Goal: Information Seeking & Learning: Learn about a topic

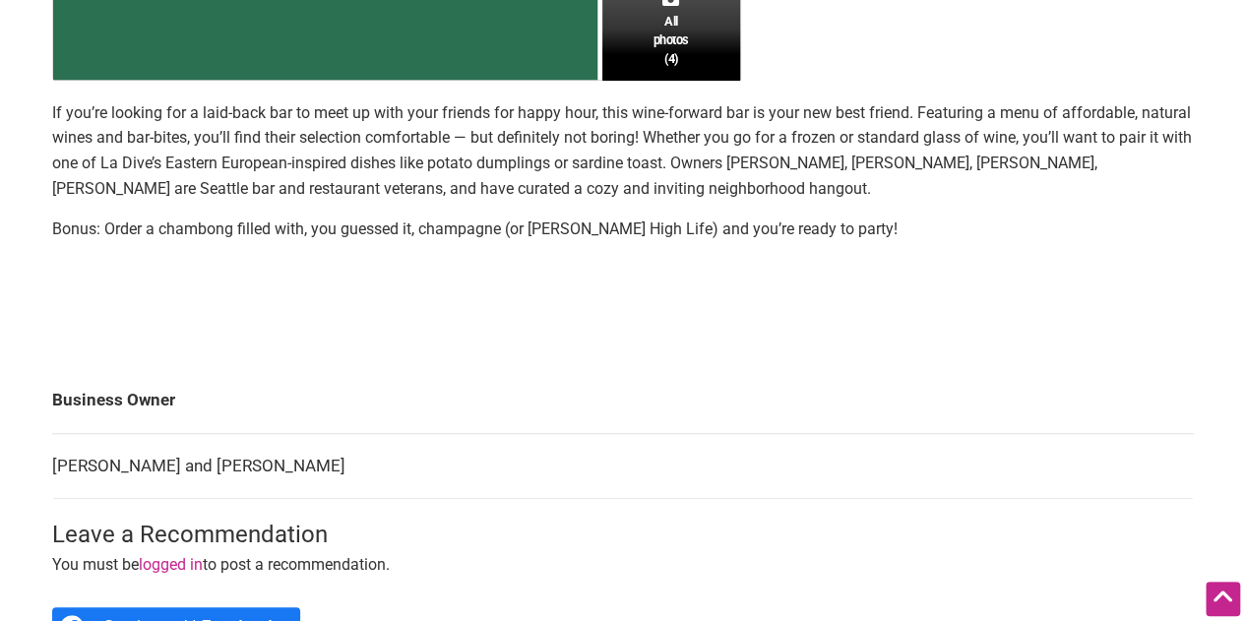
scroll to position [689, 0]
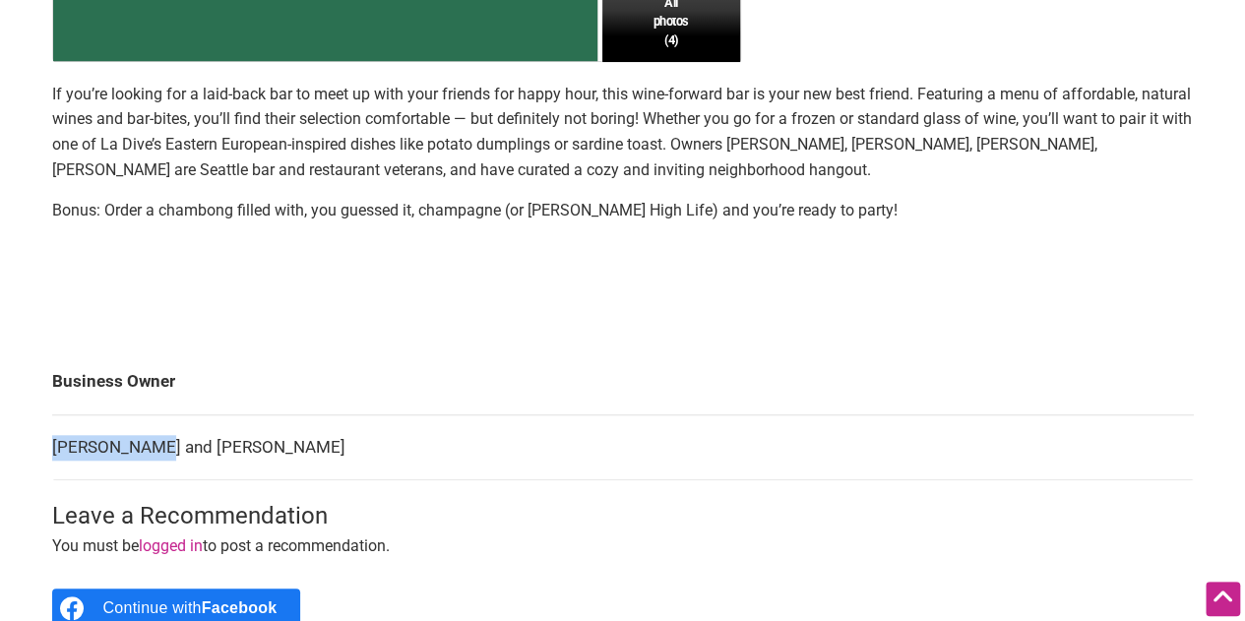
drag, startPoint x: 55, startPoint y: 446, endPoint x: 144, endPoint y: 448, distance: 88.6
click at [144, 448] on td "[PERSON_NAME] and [PERSON_NAME]" at bounding box center [623, 447] width 1142 height 66
copy td "[PERSON_NAME]"
drag, startPoint x: 188, startPoint y: 442, endPoint x: 299, endPoint y: 438, distance: 111.3
click at [299, 438] on td "[PERSON_NAME] and [PERSON_NAME]" at bounding box center [623, 447] width 1142 height 66
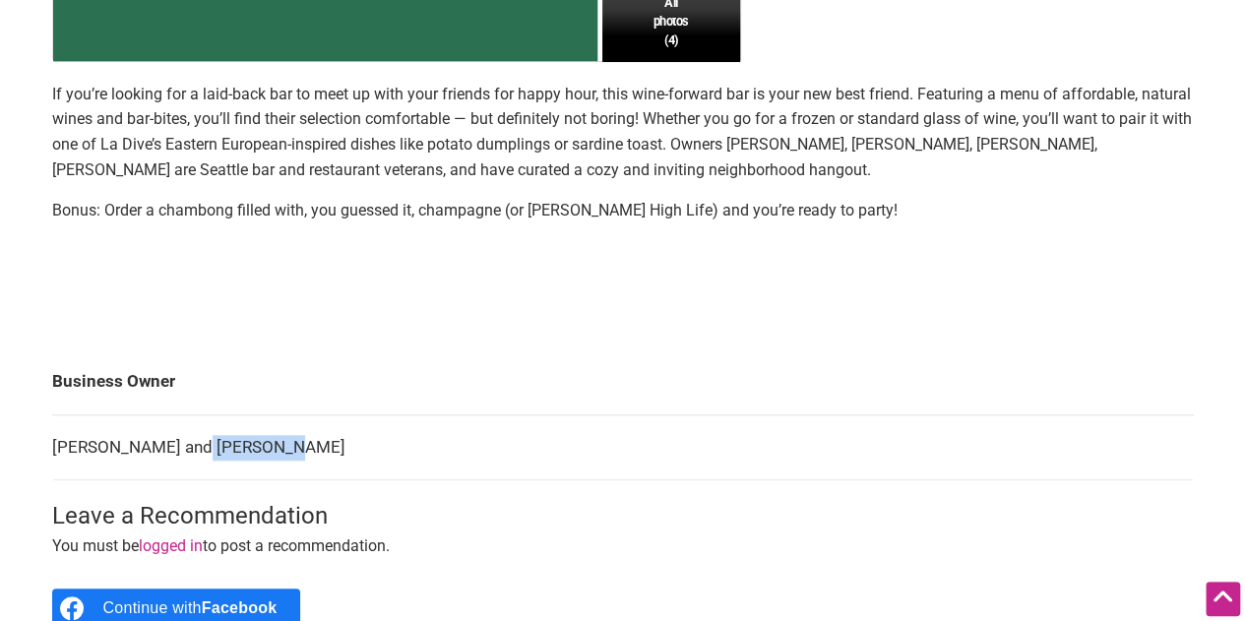
copy td "[PERSON_NAME]"
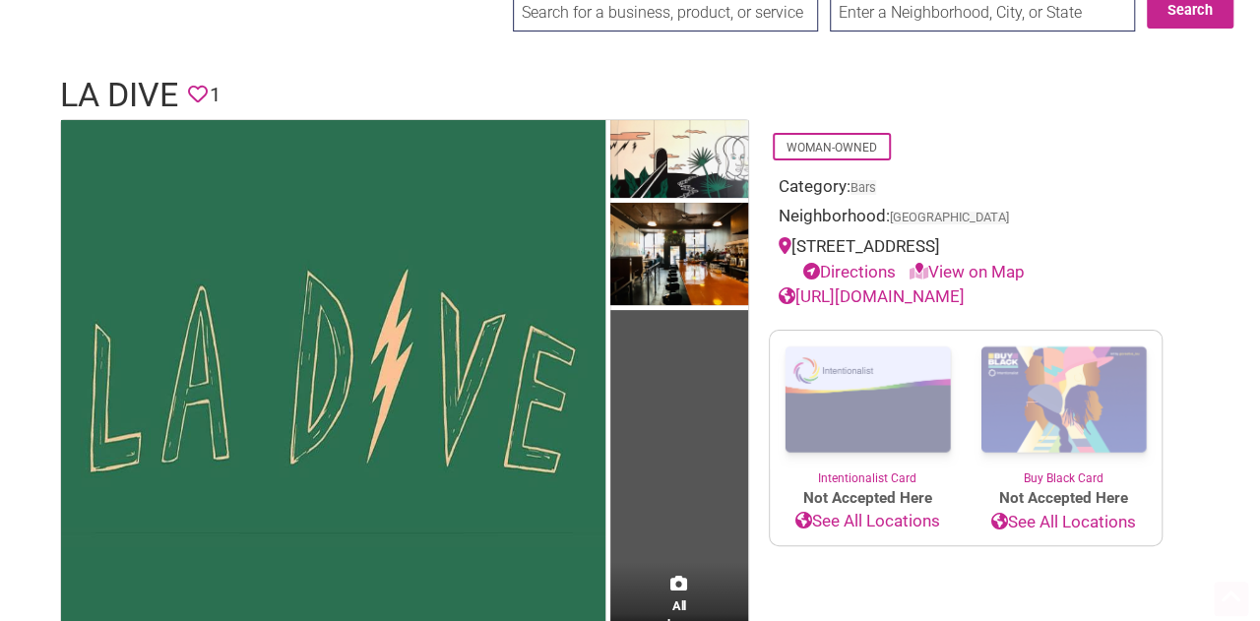
scroll to position [197, 0]
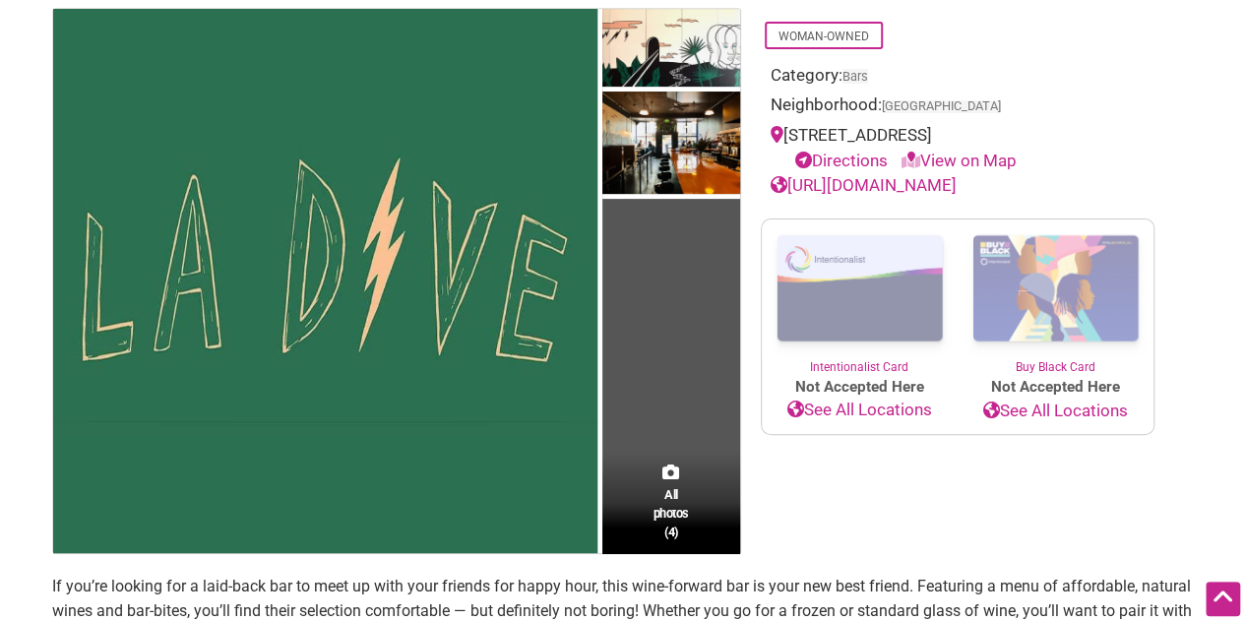
click at [675, 483] on div "All photos (4)" at bounding box center [671, 502] width 138 height 103
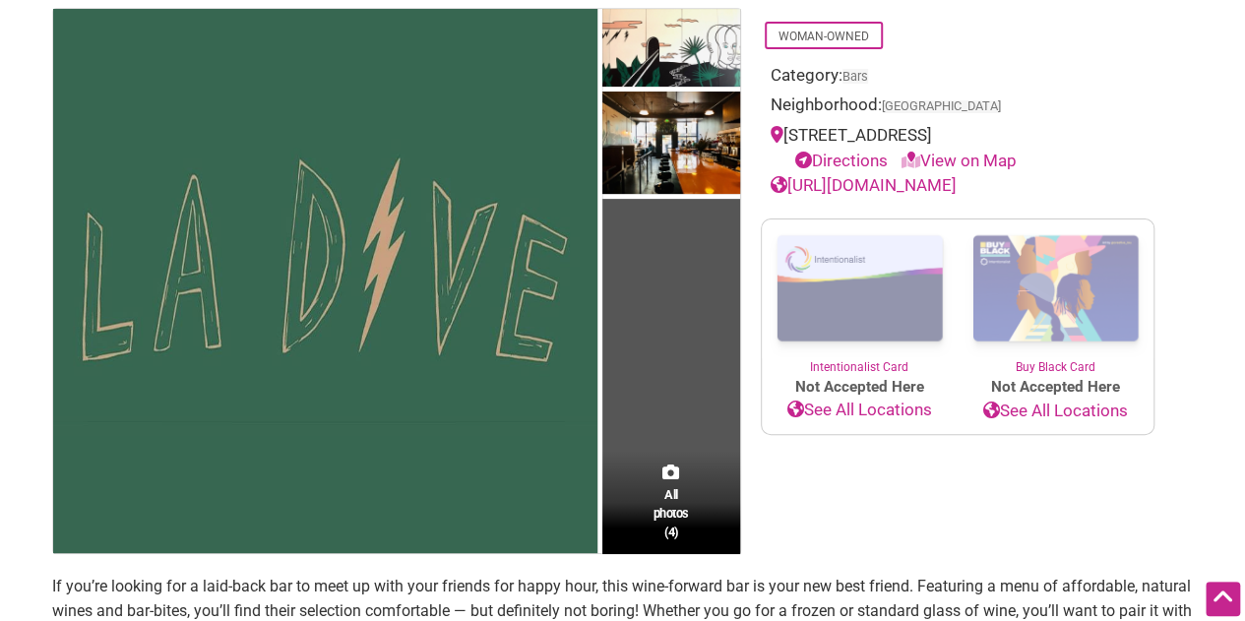
click at [453, 323] on img at bounding box center [325, 281] width 544 height 544
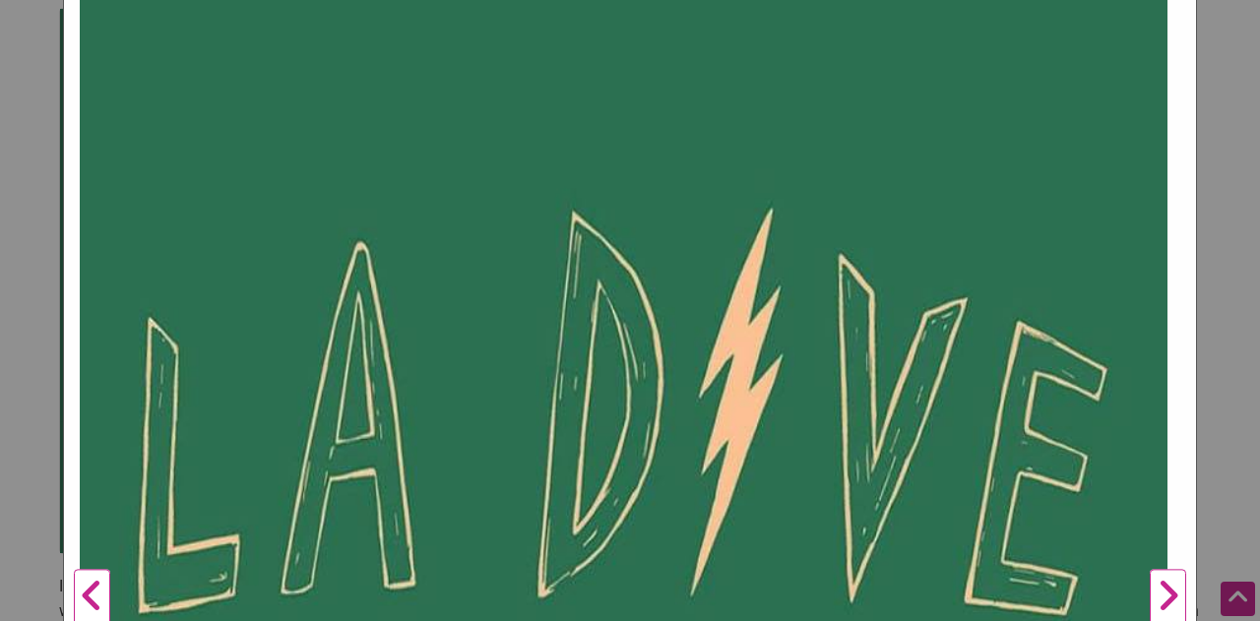
scroll to position [394, 0]
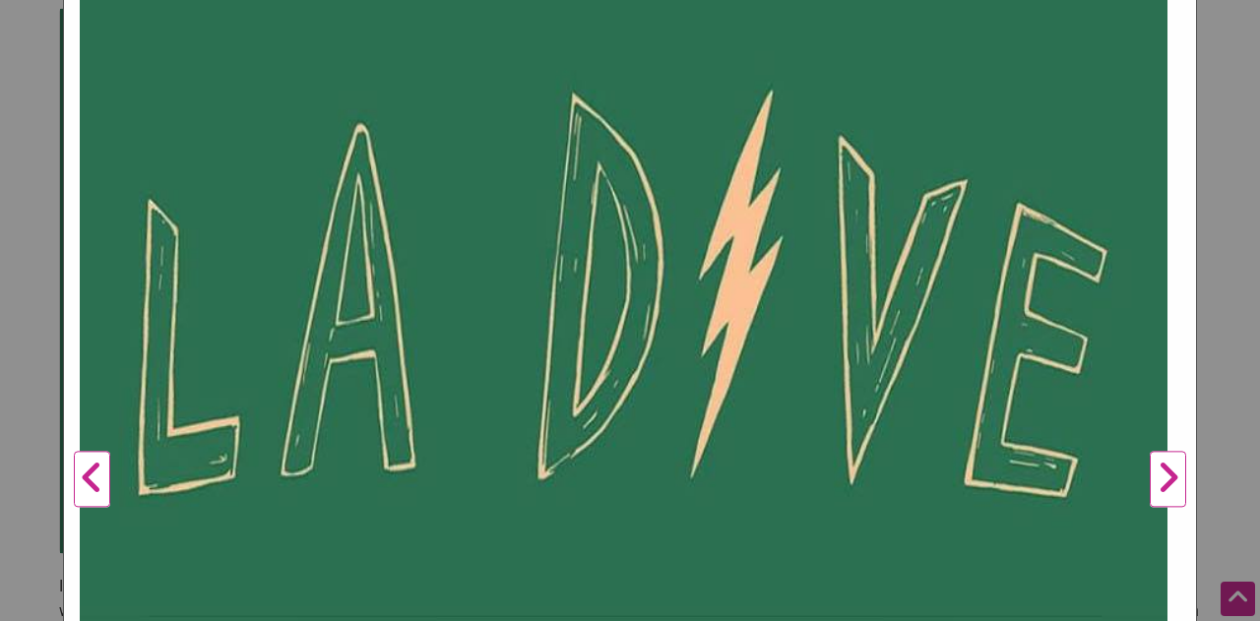
click at [1170, 487] on button "Next" at bounding box center [1168, 479] width 54 height 1375
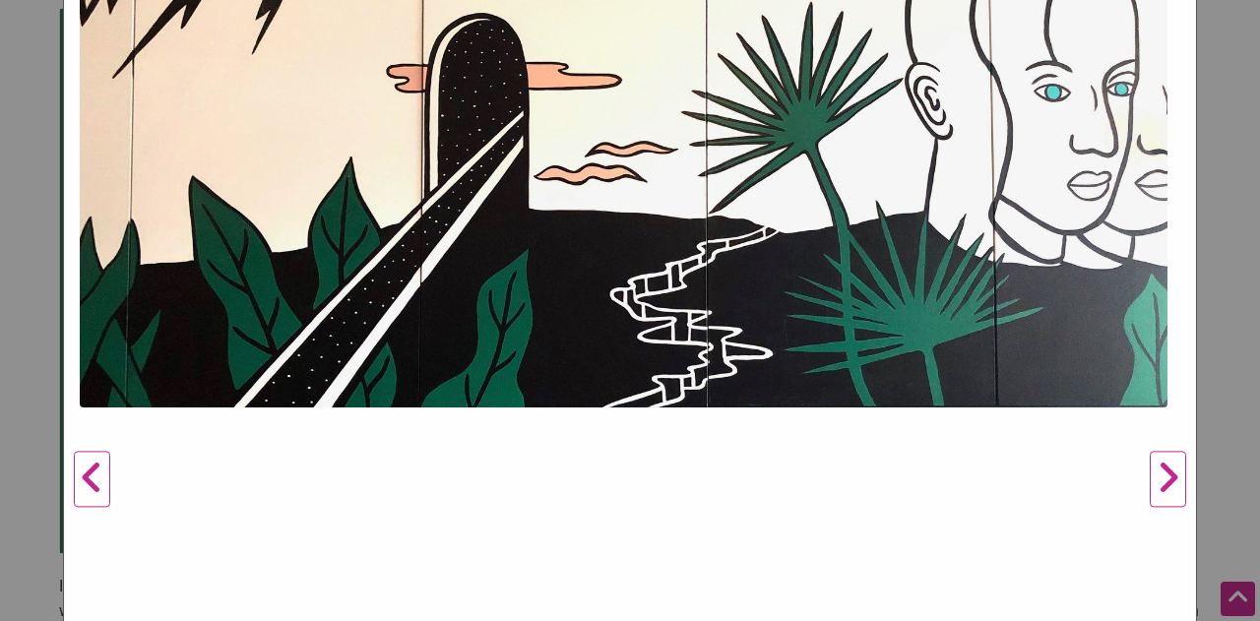
click at [1170, 487] on button "Next" at bounding box center [1168, 479] width 54 height 1375
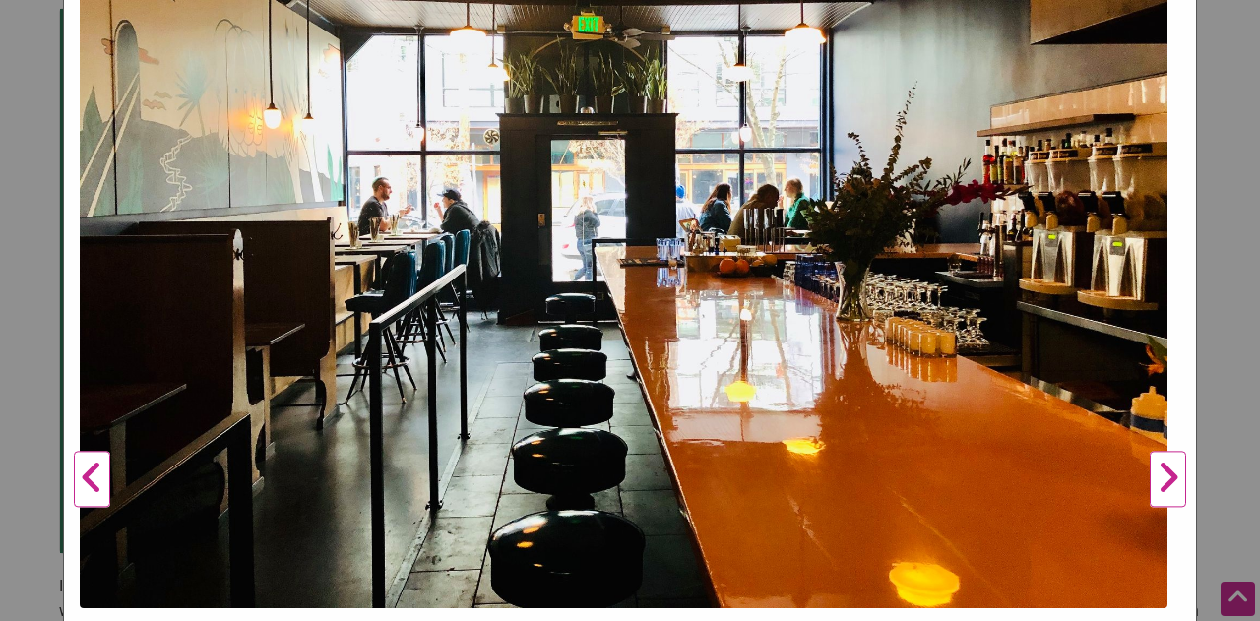
click at [1168, 487] on button "Next" at bounding box center [1168, 479] width 54 height 1375
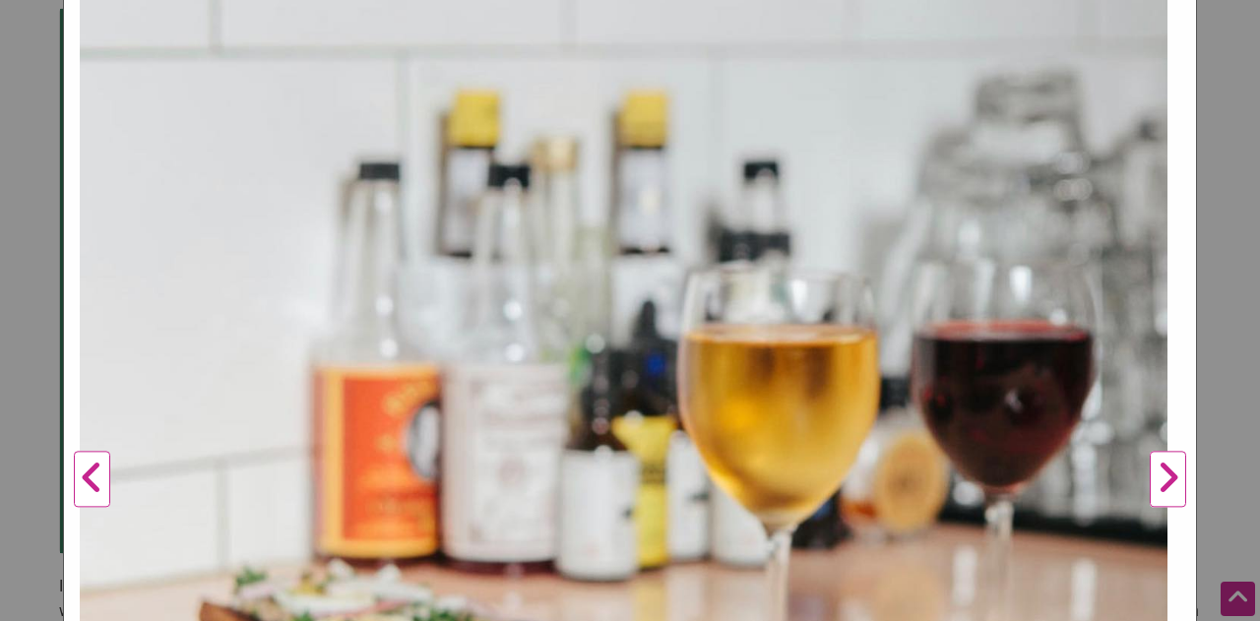
click at [1168, 487] on button "Next" at bounding box center [1168, 479] width 54 height 1375
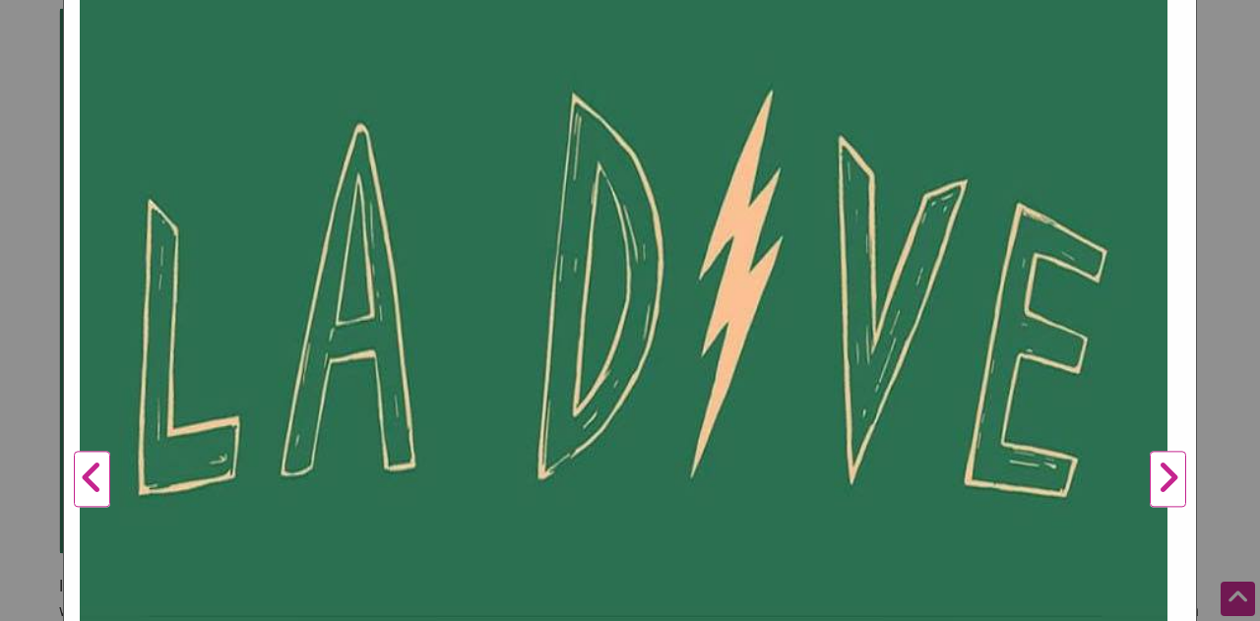
click at [1168, 487] on button "Next" at bounding box center [1168, 479] width 54 height 1375
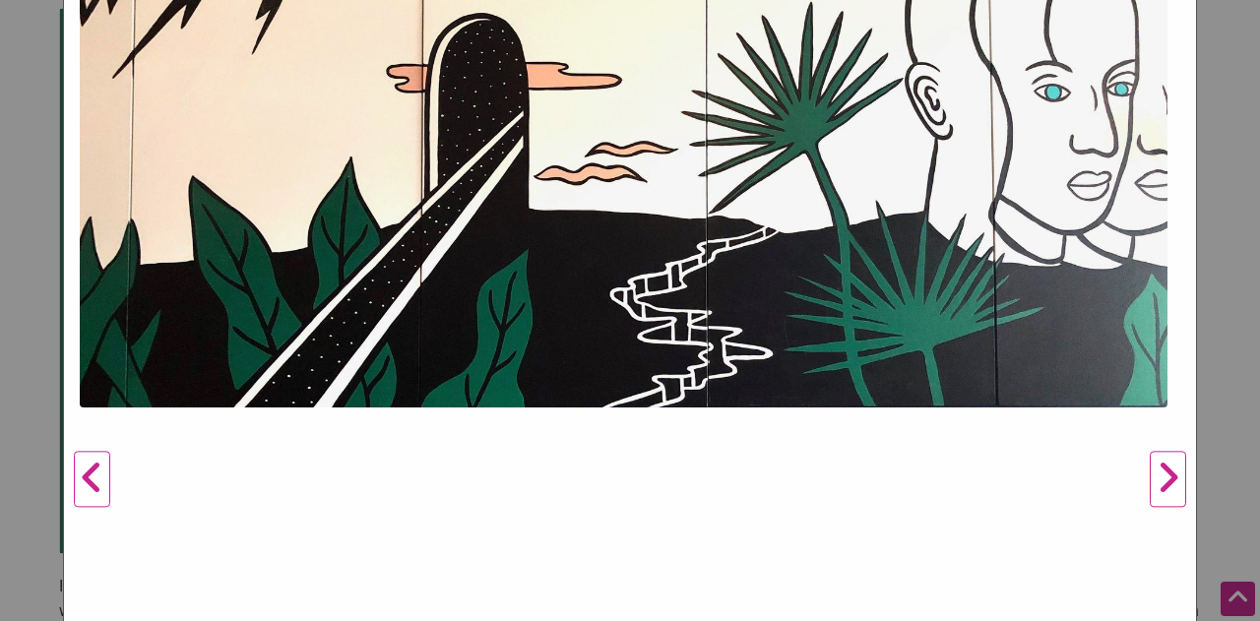
click at [1168, 487] on button "Next" at bounding box center [1168, 479] width 54 height 1375
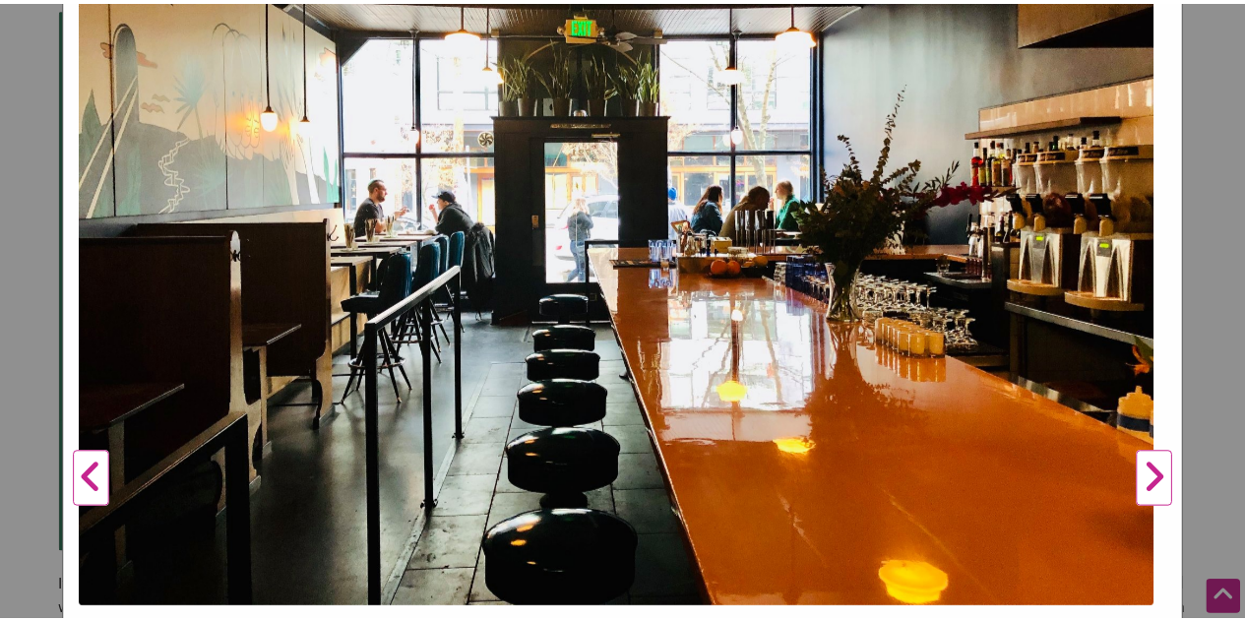
scroll to position [0, 0]
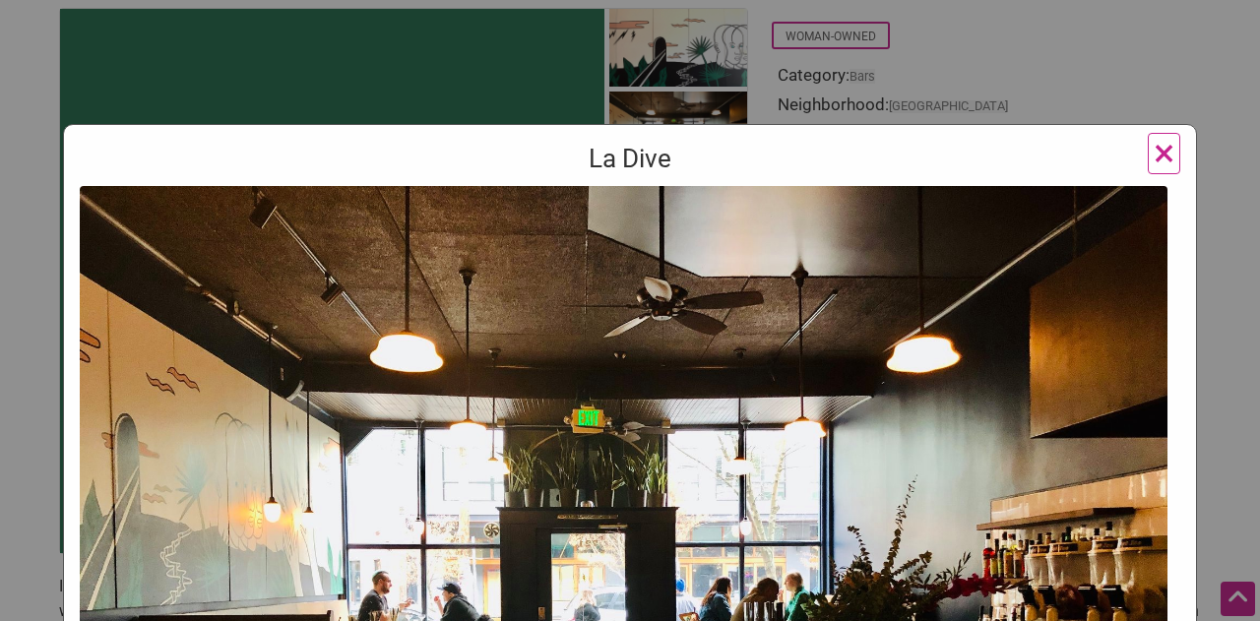
click at [1154, 149] on span "×" at bounding box center [1164, 153] width 21 height 46
